Goal: Task Accomplishment & Management: Manage account settings

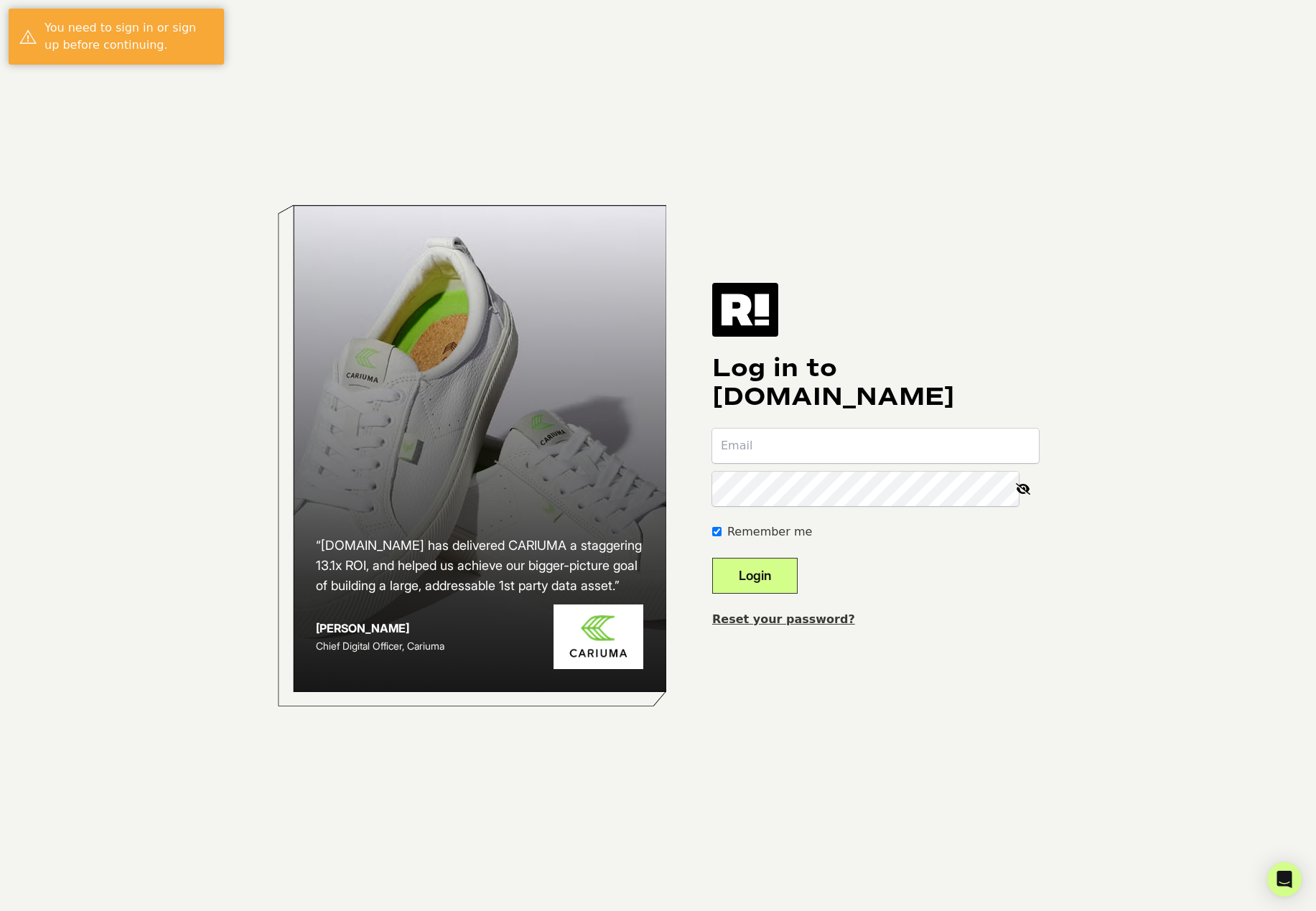
click at [789, 620] on link "Reset your password?" at bounding box center [784, 619] width 143 height 13
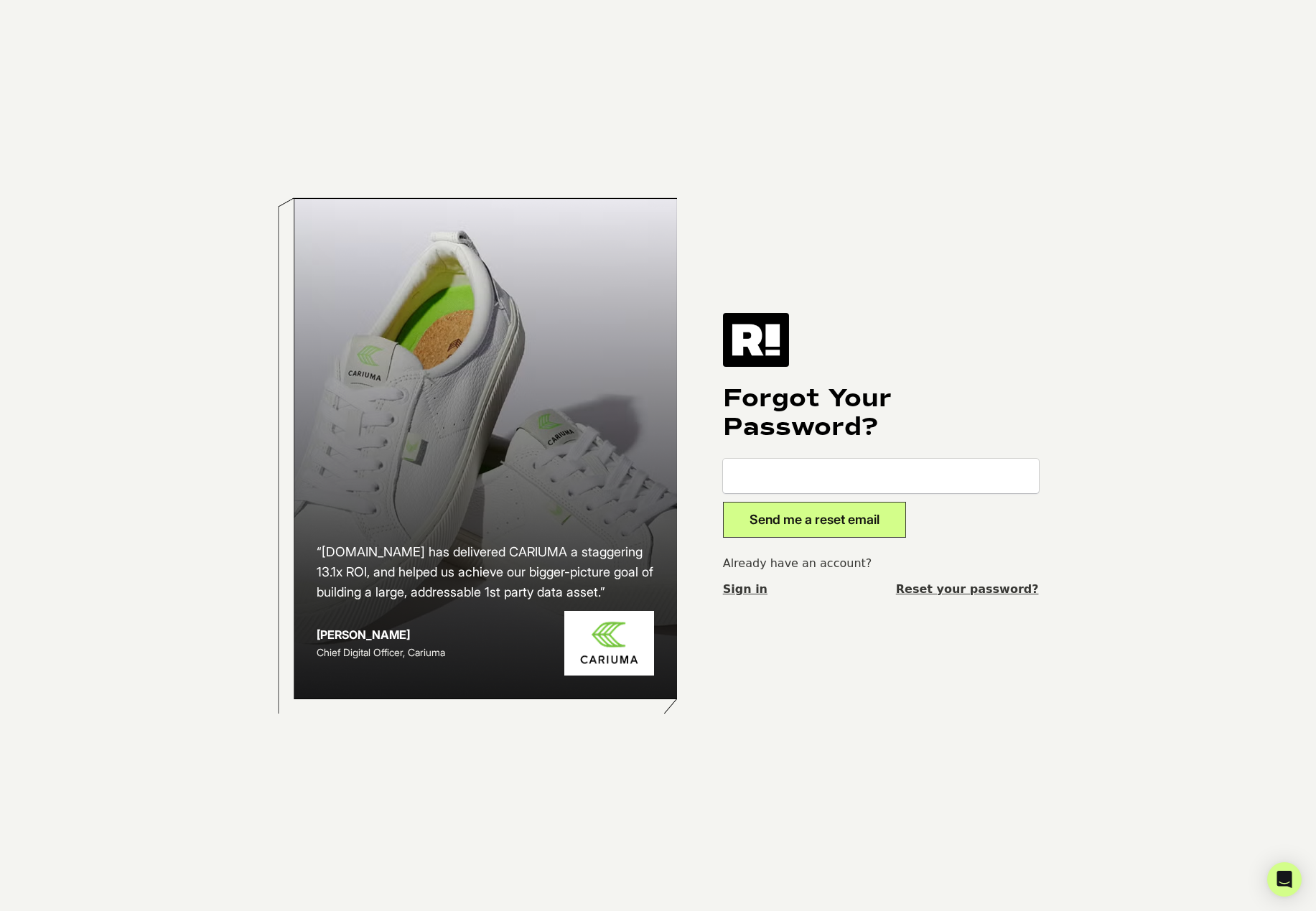
click at [748, 587] on link "Sign in" at bounding box center [744, 590] width 44 height 17
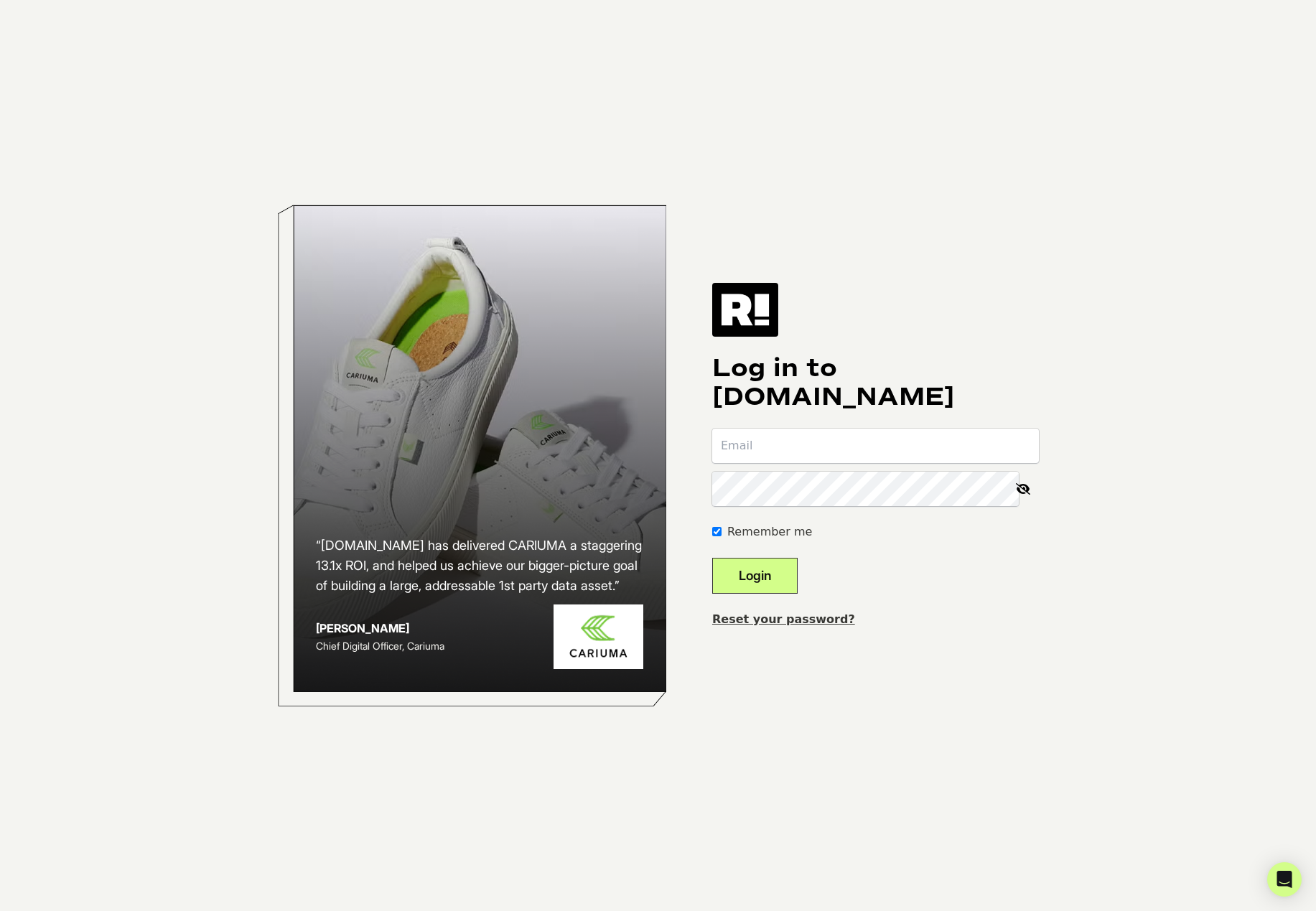
click at [795, 620] on link "Reset your password?" at bounding box center [784, 619] width 143 height 13
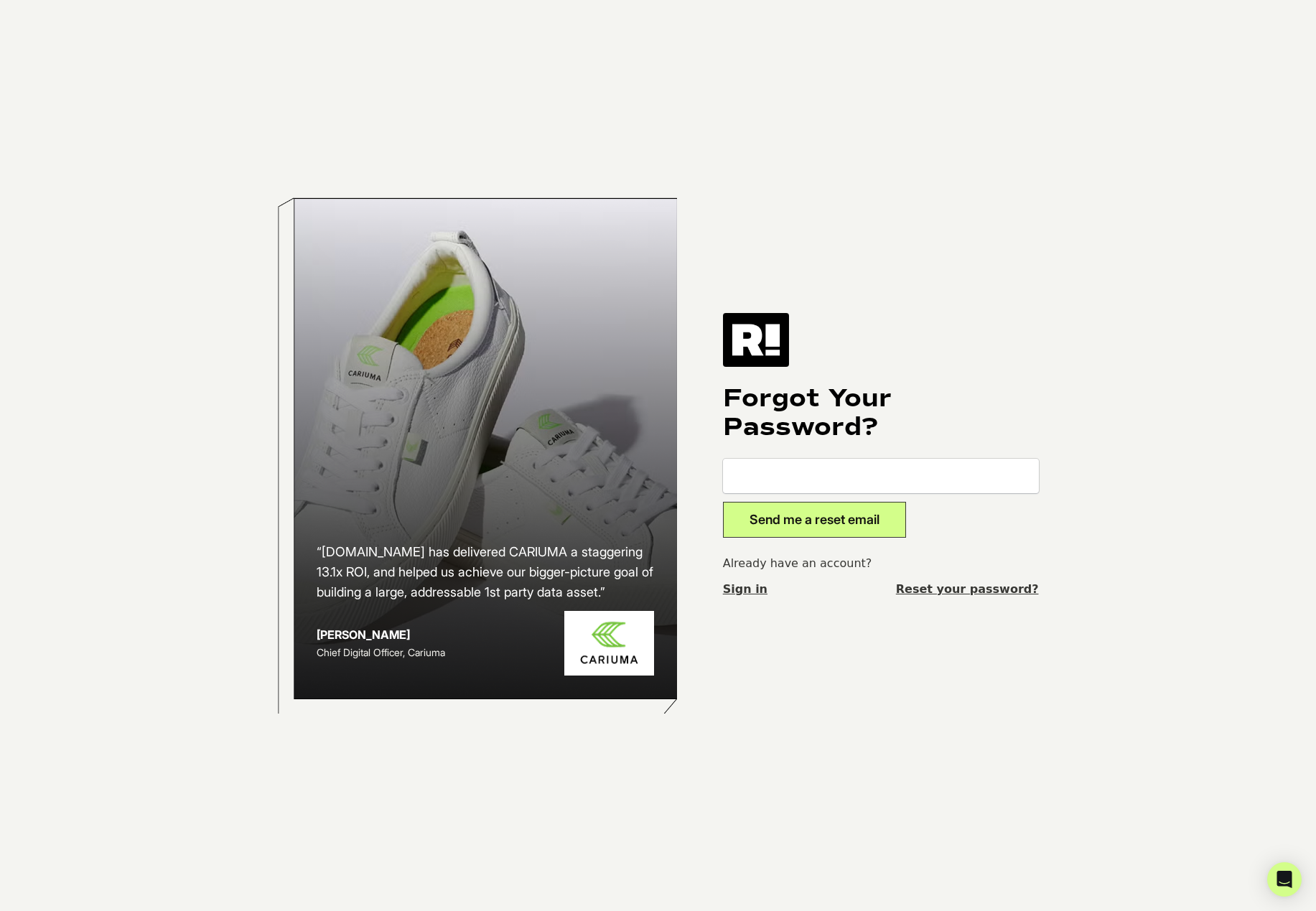
click at [1001, 587] on link "Reset your password?" at bounding box center [967, 590] width 143 height 17
click at [768, 340] on img at bounding box center [755, 339] width 66 height 53
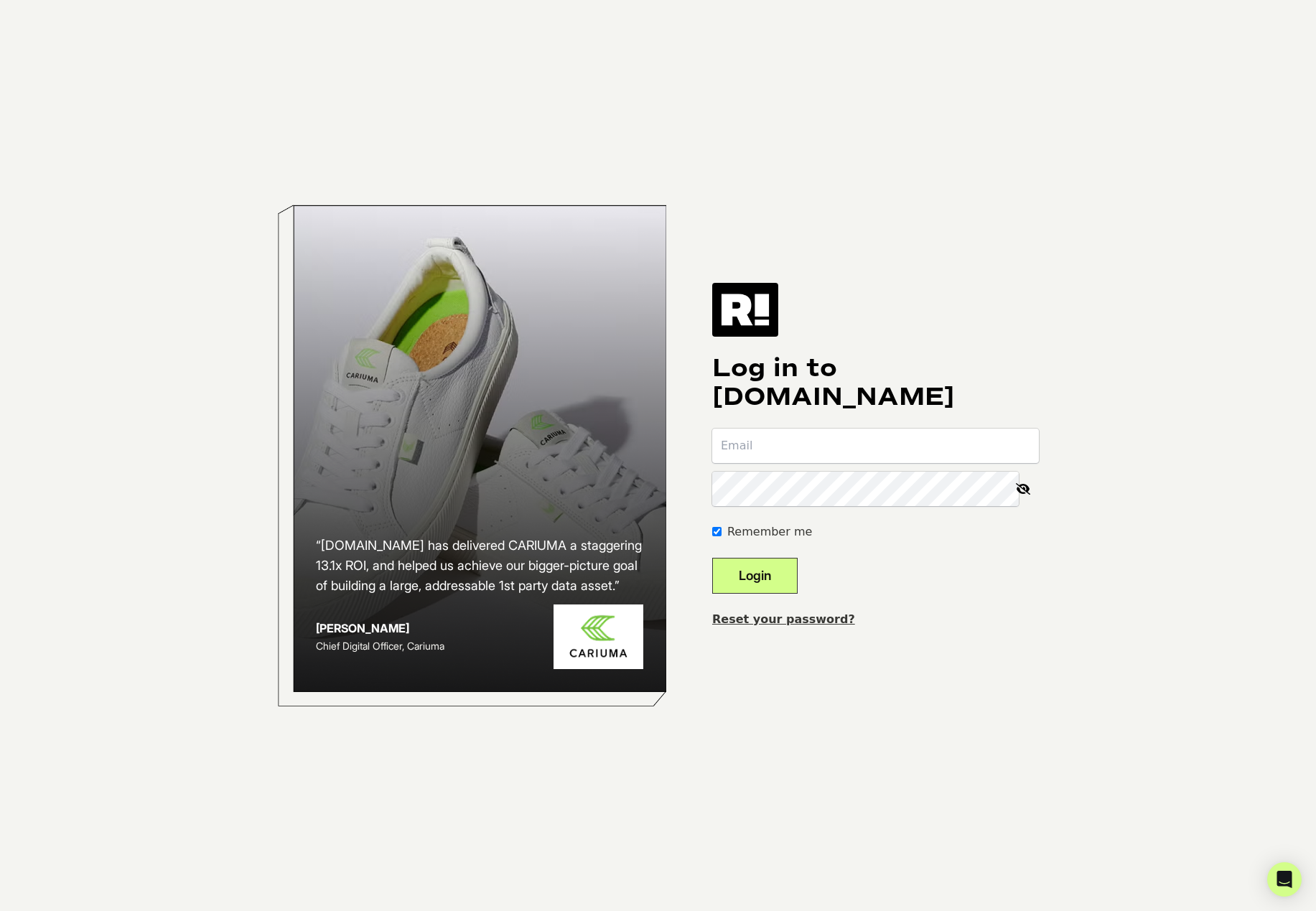
click at [765, 306] on img at bounding box center [745, 309] width 66 height 53
click at [788, 617] on link "Reset your password?" at bounding box center [784, 619] width 143 height 13
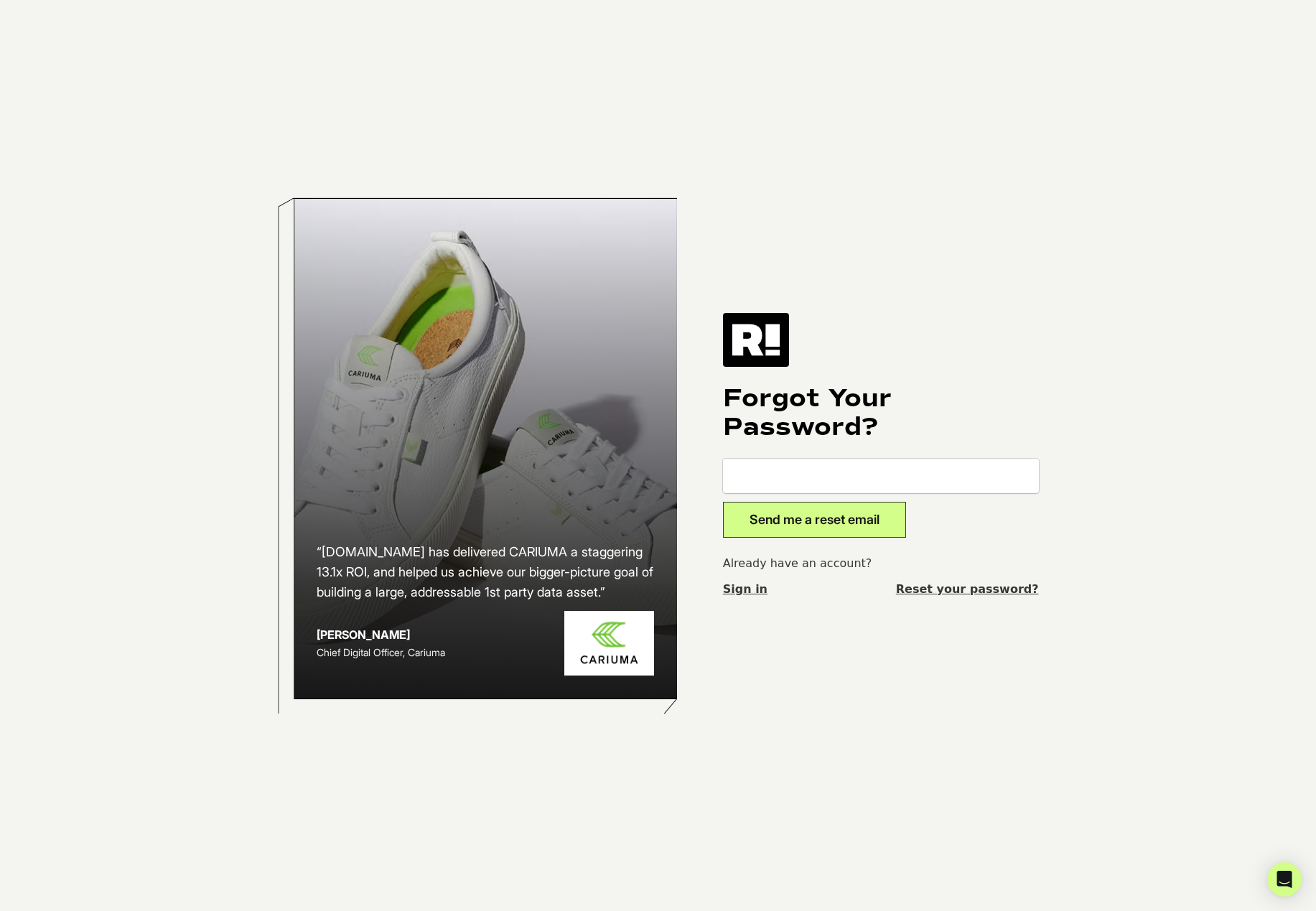
click at [763, 336] on img at bounding box center [755, 339] width 66 height 53
